Goal: Information Seeking & Learning: Learn about a topic

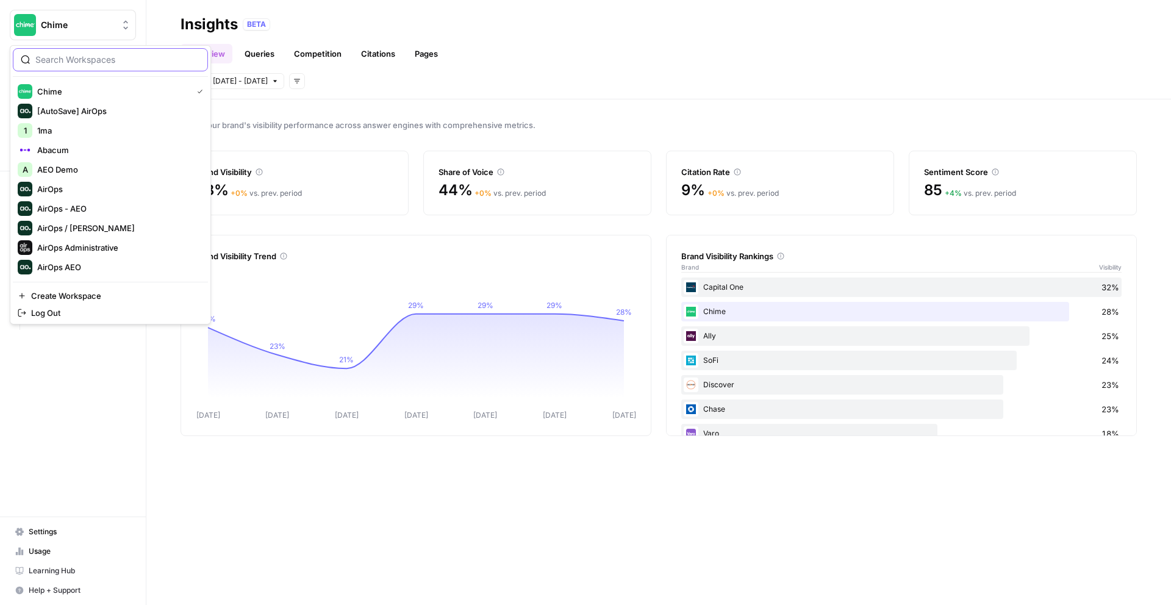
click at [113, 58] on input "search" at bounding box center [117, 60] width 165 height 12
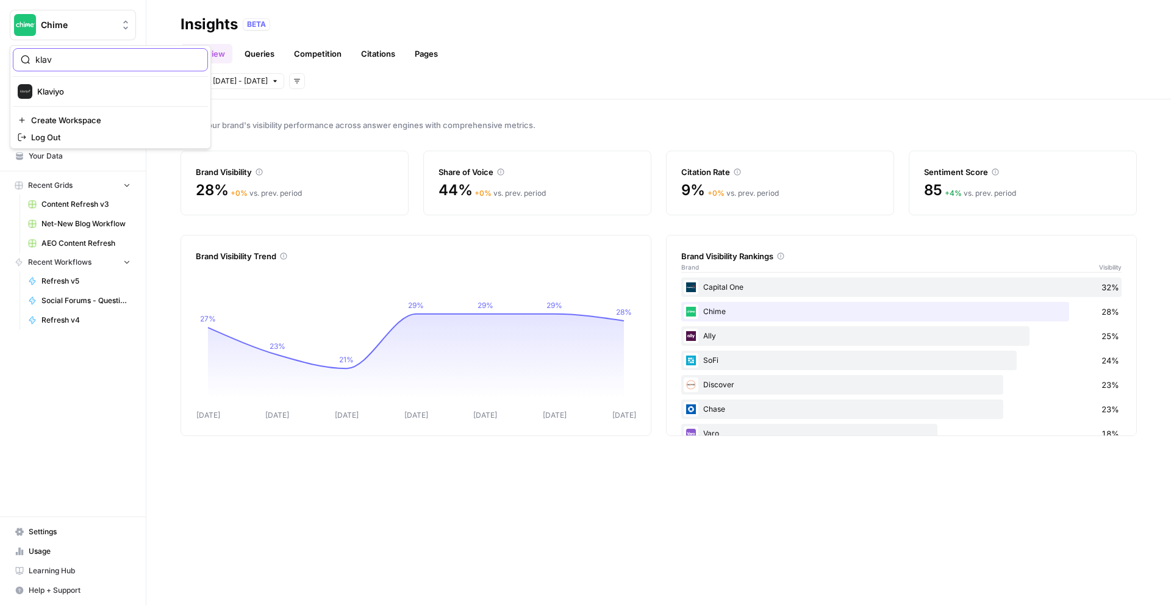
type input "klav"
click at [61, 94] on span "Klaviyo" at bounding box center [117, 91] width 161 height 12
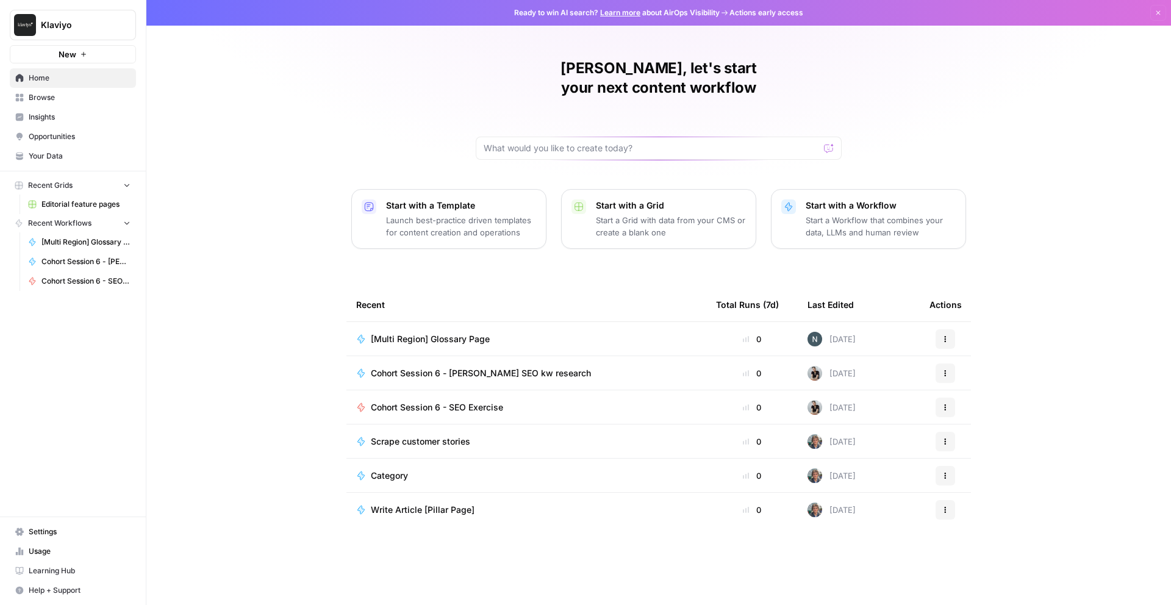
click at [57, 119] on span "Insights" at bounding box center [80, 117] width 102 height 11
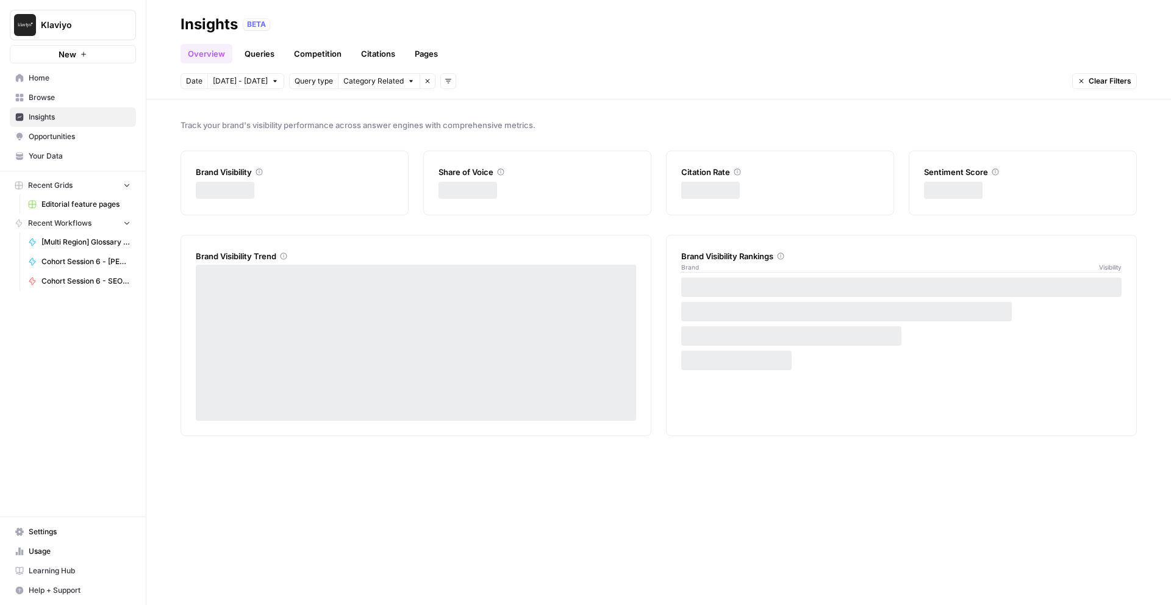
click at [257, 54] on link "Queries" at bounding box center [259, 54] width 45 height 20
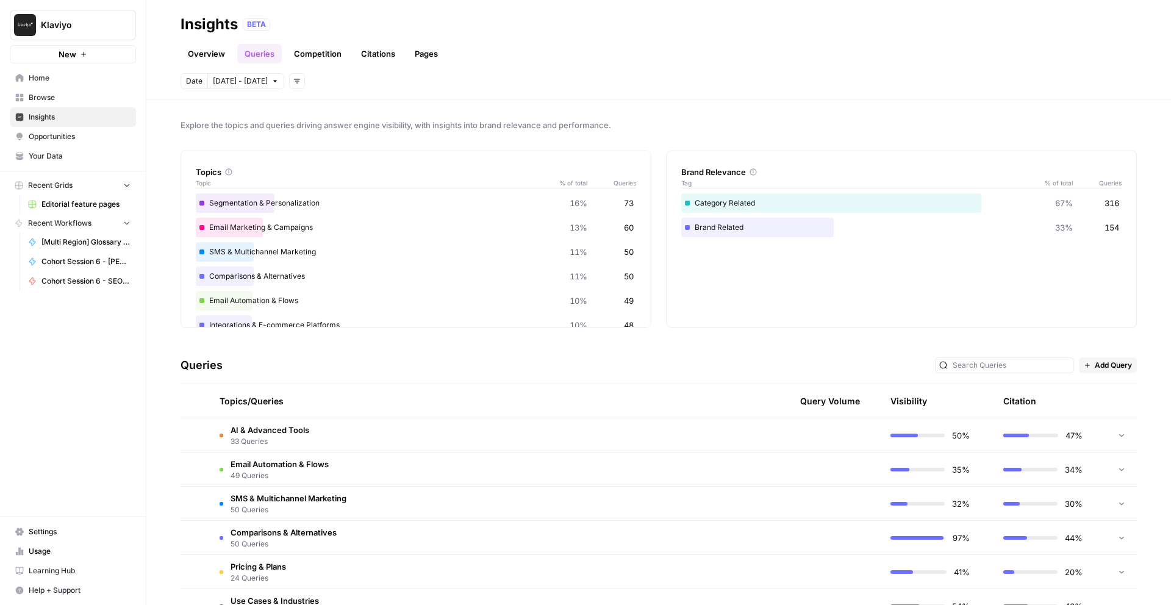
click at [289, 82] on button "Add filters" at bounding box center [297, 81] width 16 height 16
click at [311, 108] on span "Platform" at bounding box center [308, 108] width 32 height 12
click at [391, 80] on icon "button" at bounding box center [394, 80] width 7 height 7
click at [382, 128] on span "ChatGPT" at bounding box center [374, 125] width 61 height 12
click at [204, 52] on link "Overview" at bounding box center [206, 54] width 52 height 20
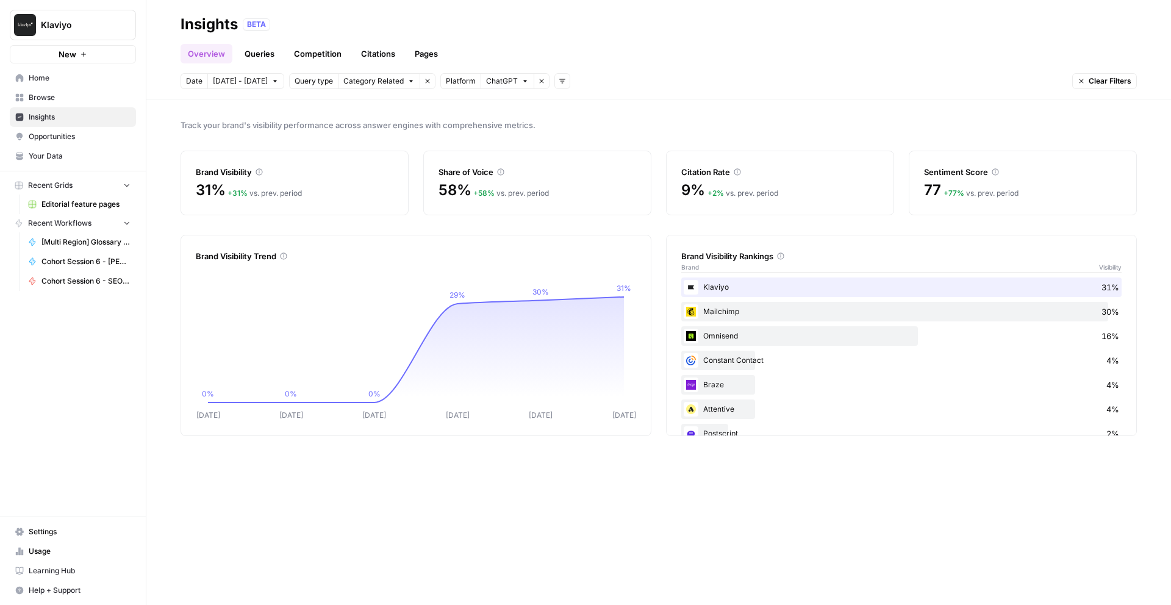
click at [324, 55] on link "Competition" at bounding box center [318, 54] width 62 height 20
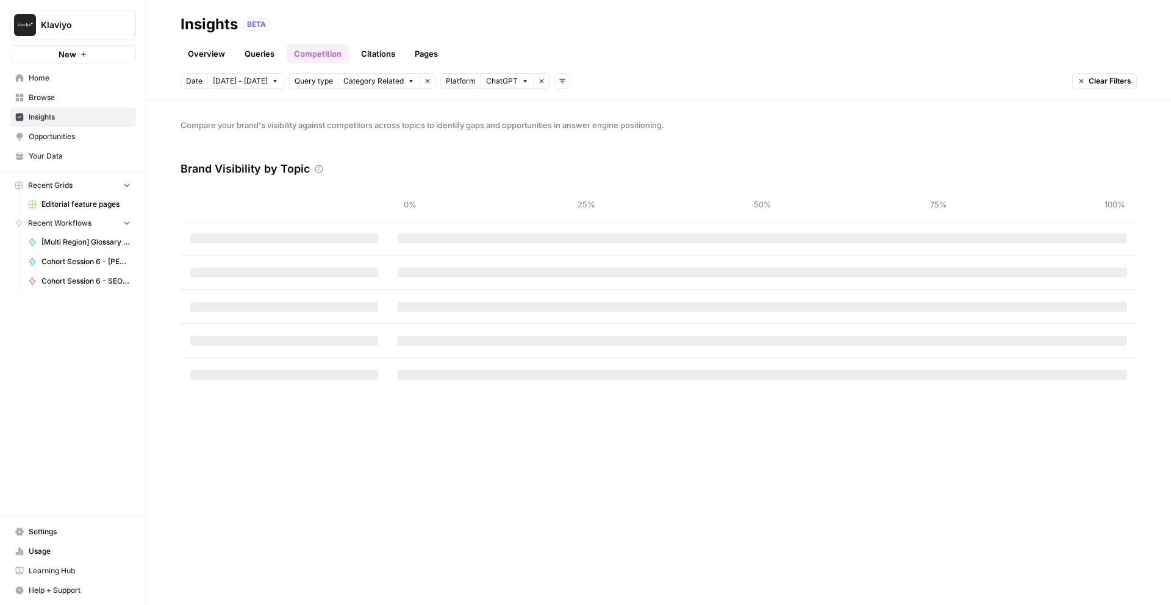
click at [387, 52] on link "Citations" at bounding box center [378, 54] width 49 height 20
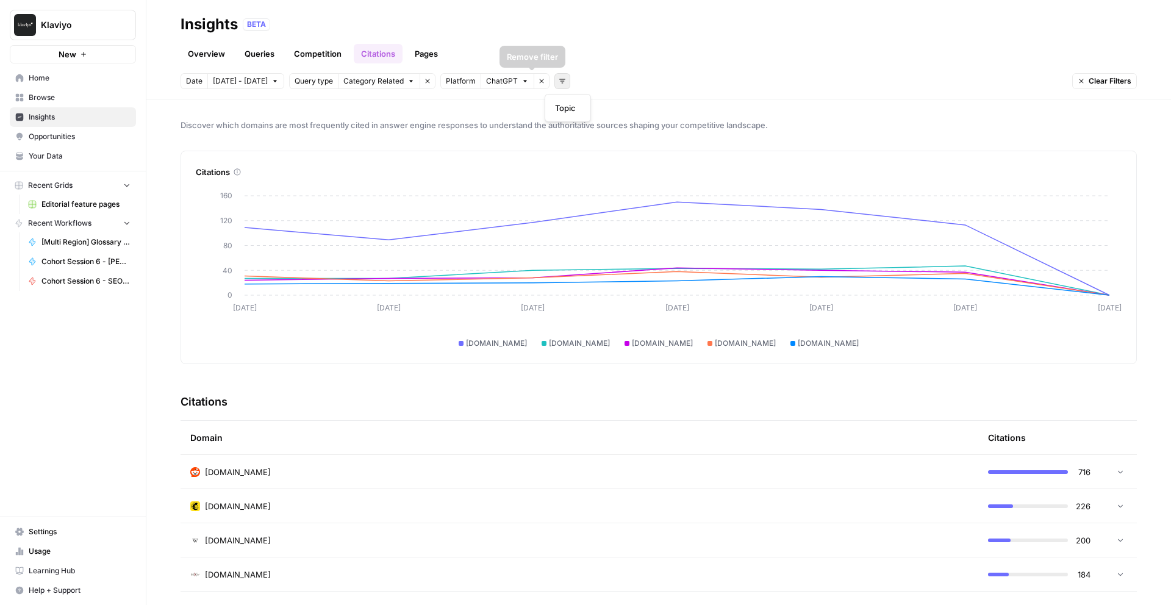
click at [559, 81] on icon "button" at bounding box center [562, 80] width 7 height 7
click at [633, 73] on div "Date Oct 9 - Oct 15 Query type Category Related Remove filter Platform ChatGPT …" at bounding box center [658, 81] width 956 height 16
click at [241, 79] on span "Oct 9 - Oct 15" at bounding box center [240, 81] width 55 height 11
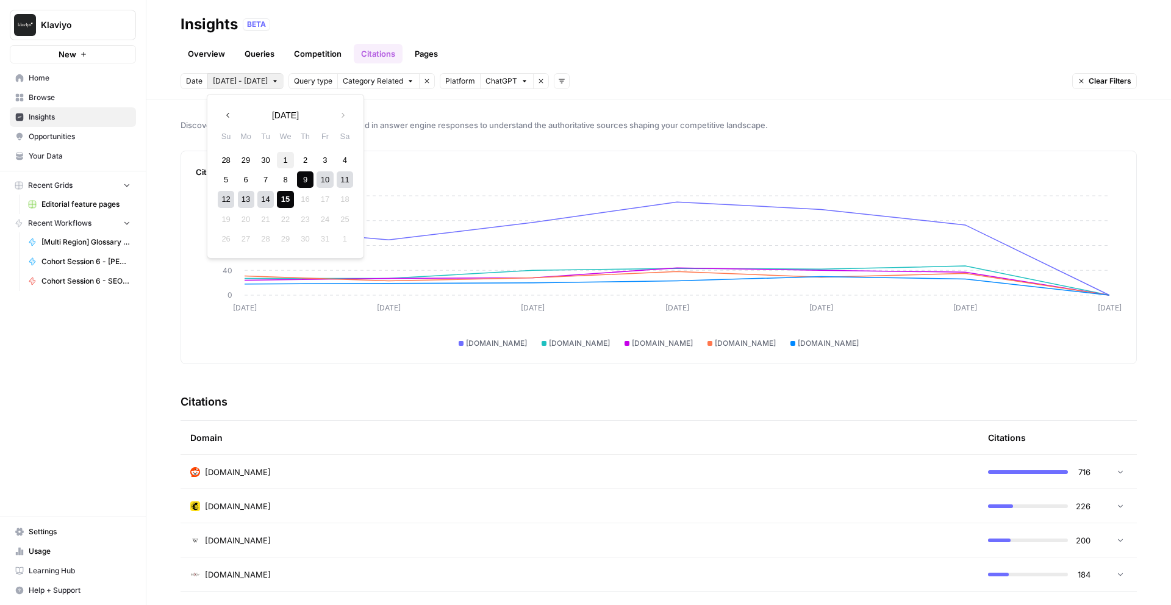
click at [286, 155] on div "1" at bounding box center [285, 160] width 16 height 16
click at [286, 203] on div "15" at bounding box center [285, 199] width 16 height 16
